Goal: Transaction & Acquisition: Purchase product/service

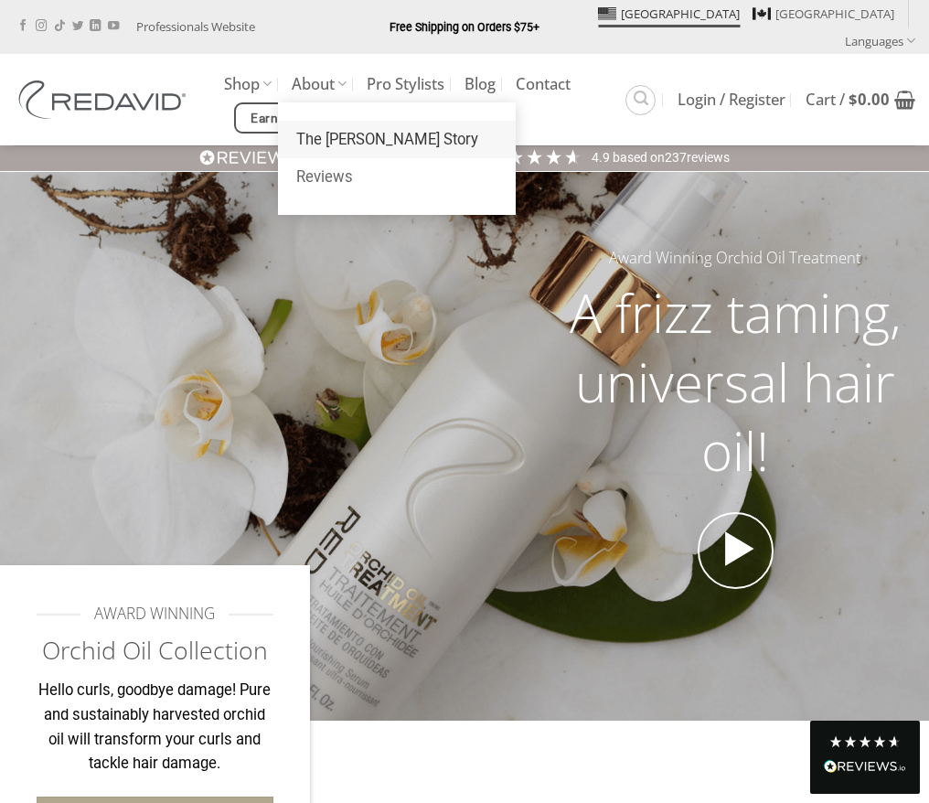
click at [344, 121] on link "The [PERSON_NAME] Story" at bounding box center [397, 140] width 238 height 38
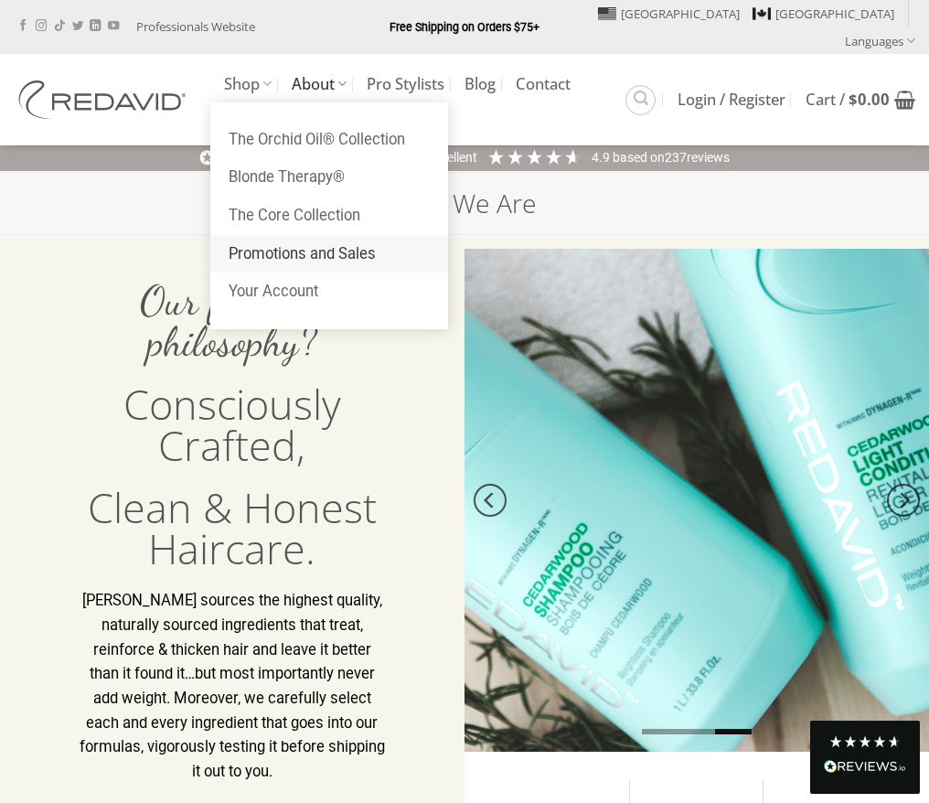
click at [271, 235] on link "Promotions and Sales" at bounding box center [329, 254] width 238 height 38
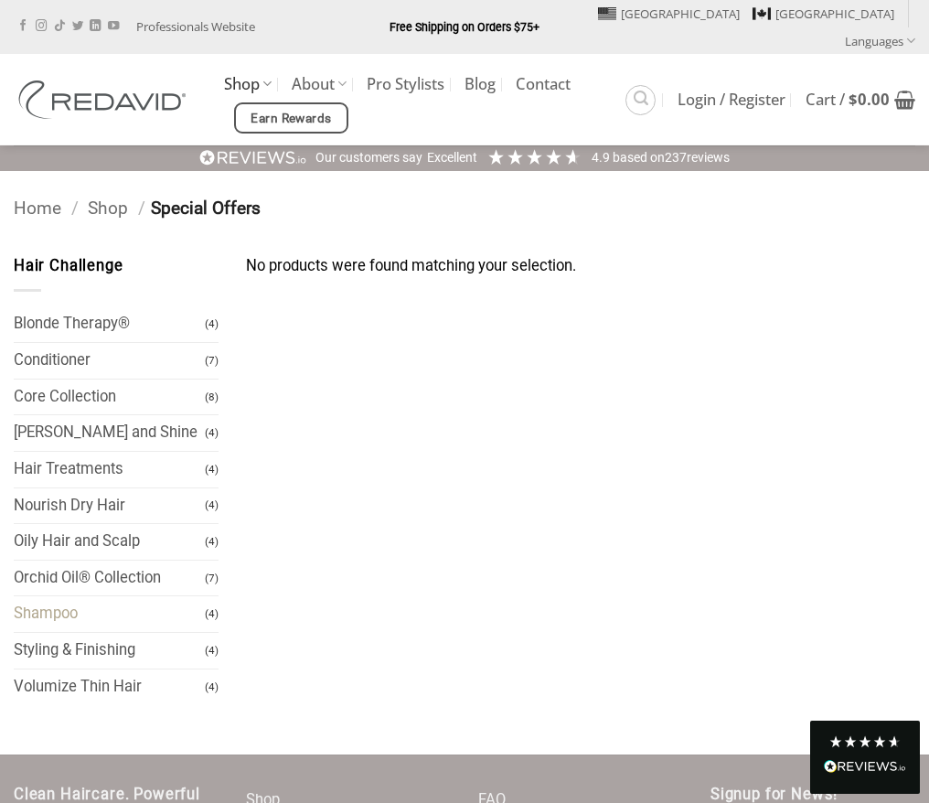
click at [48, 596] on link "Shampoo" at bounding box center [109, 614] width 191 height 36
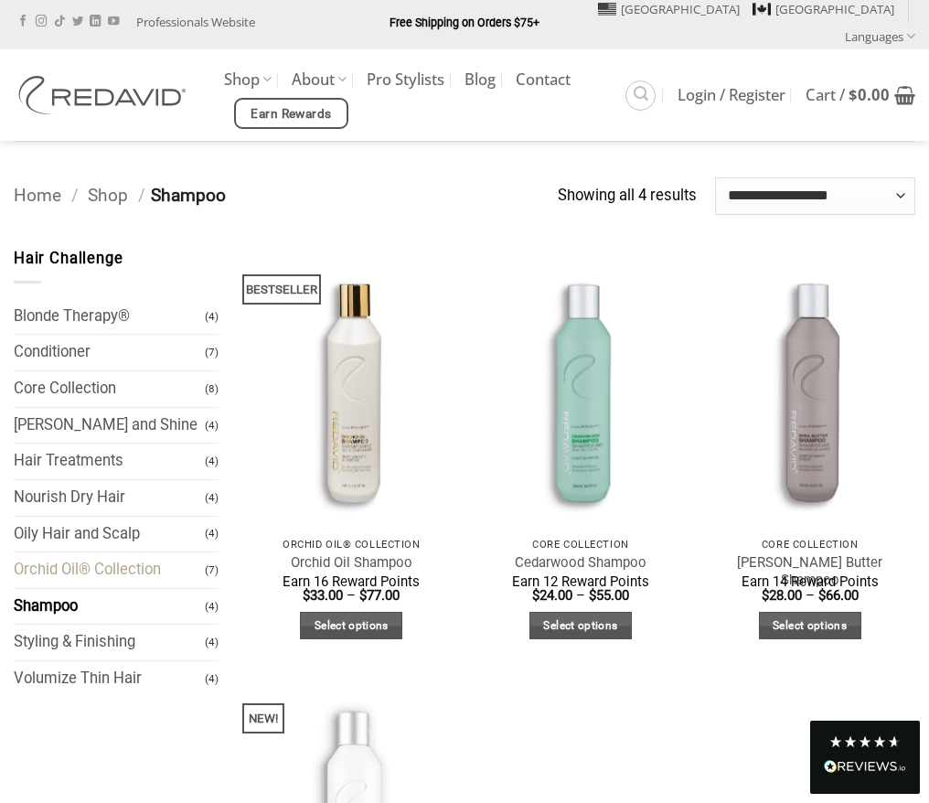
scroll to position [5, 0]
click at [105, 184] on link "Shop" at bounding box center [108, 194] width 40 height 21
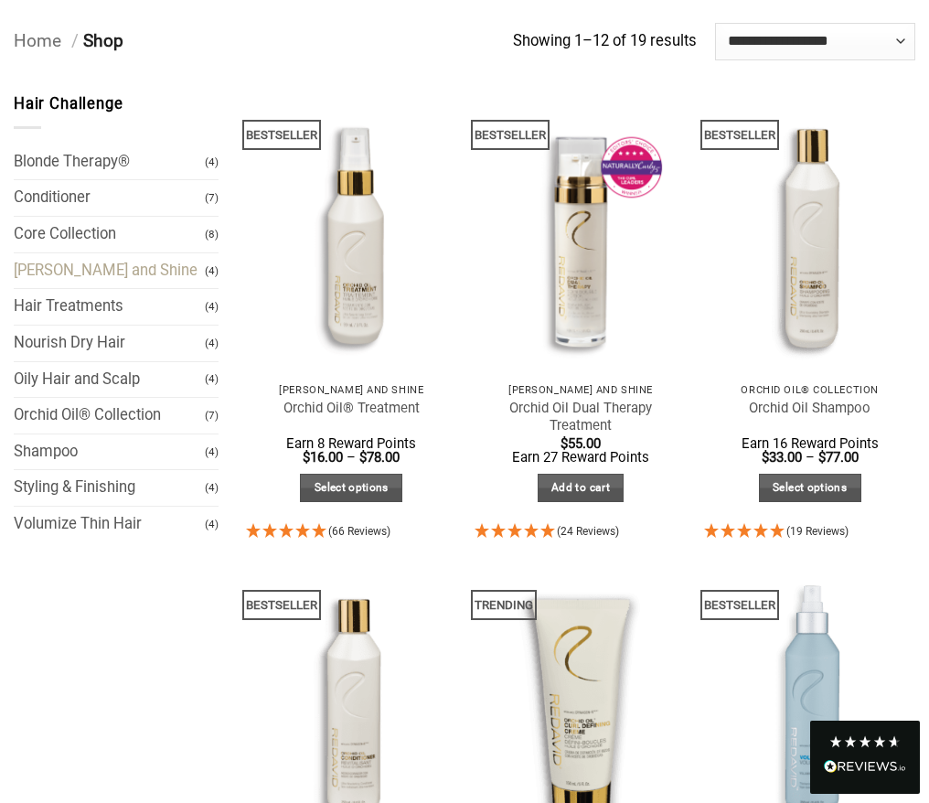
scroll to position [173, 0]
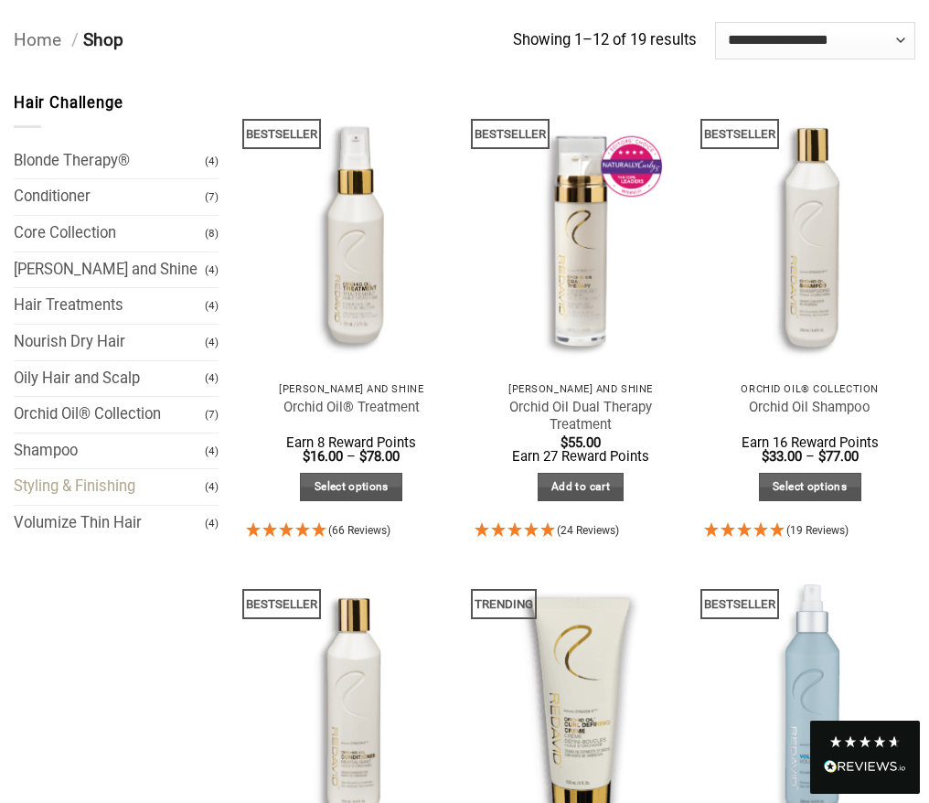
click at [78, 469] on link "Styling & Finishing" at bounding box center [109, 487] width 191 height 36
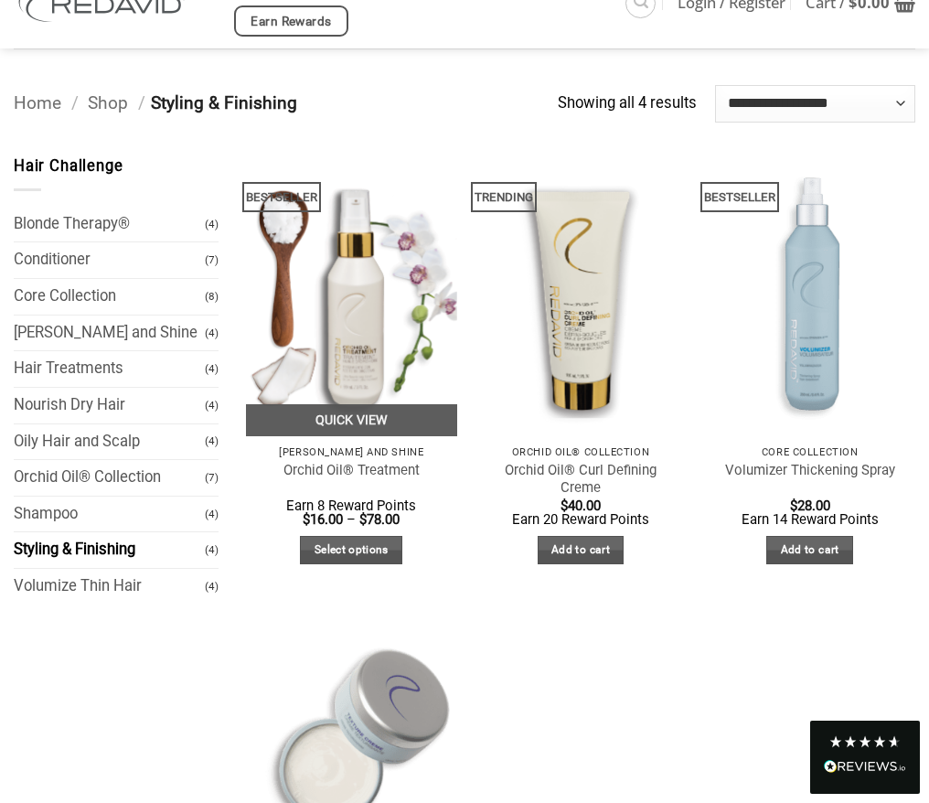
scroll to position [99, 0]
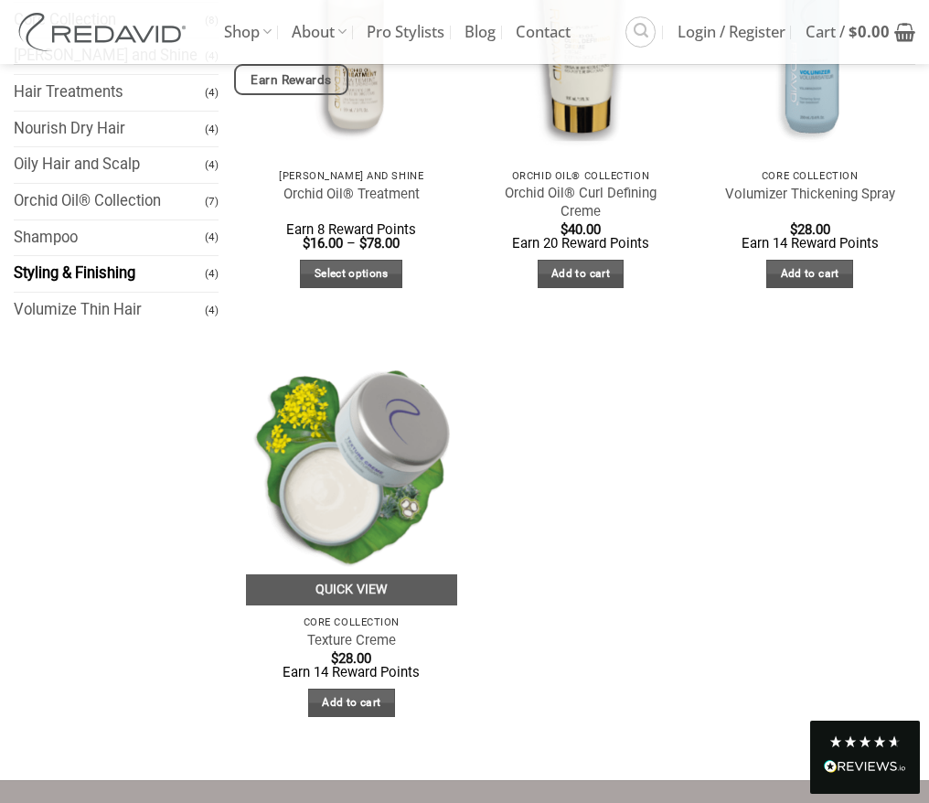
scroll to position [349, 0]
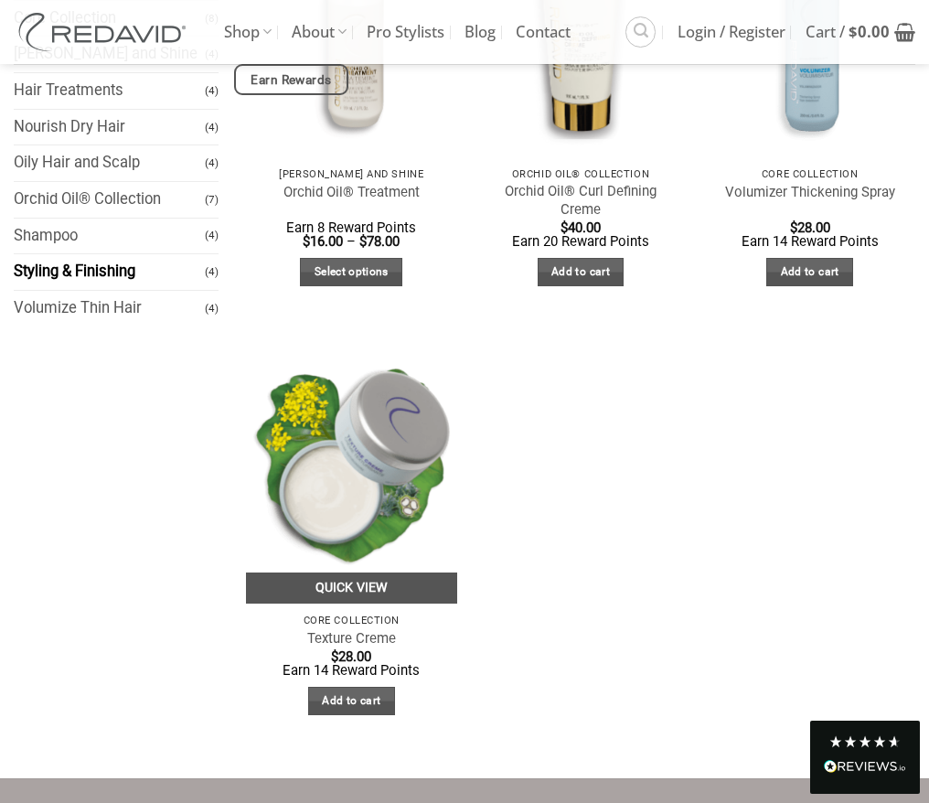
click at [390, 578] on link "Quick View" at bounding box center [351, 588] width 211 height 32
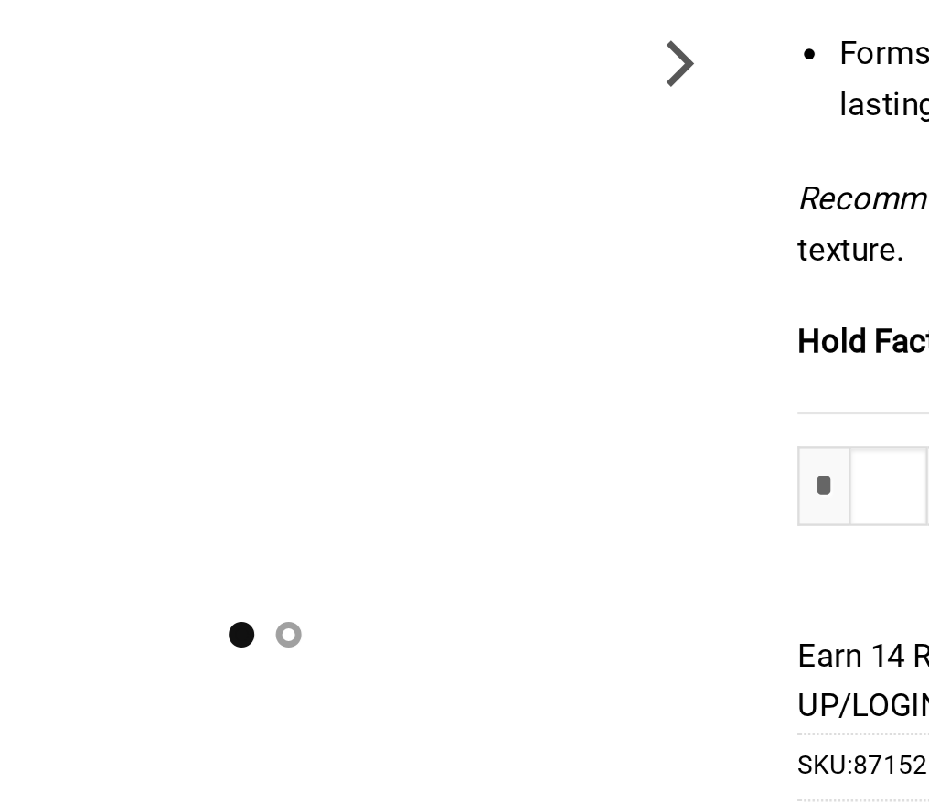
scroll to position [332, 0]
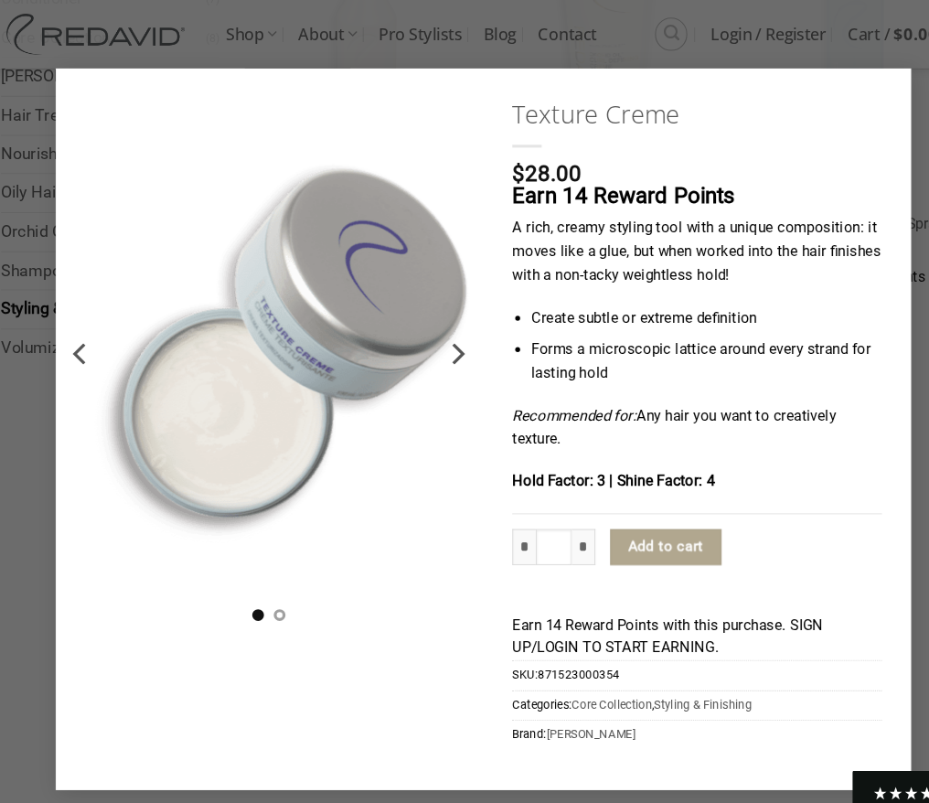
click at [438, 335] on icon "Next" at bounding box center [439, 331] width 33 height 33
